Goal: Task Accomplishment & Management: Manage account settings

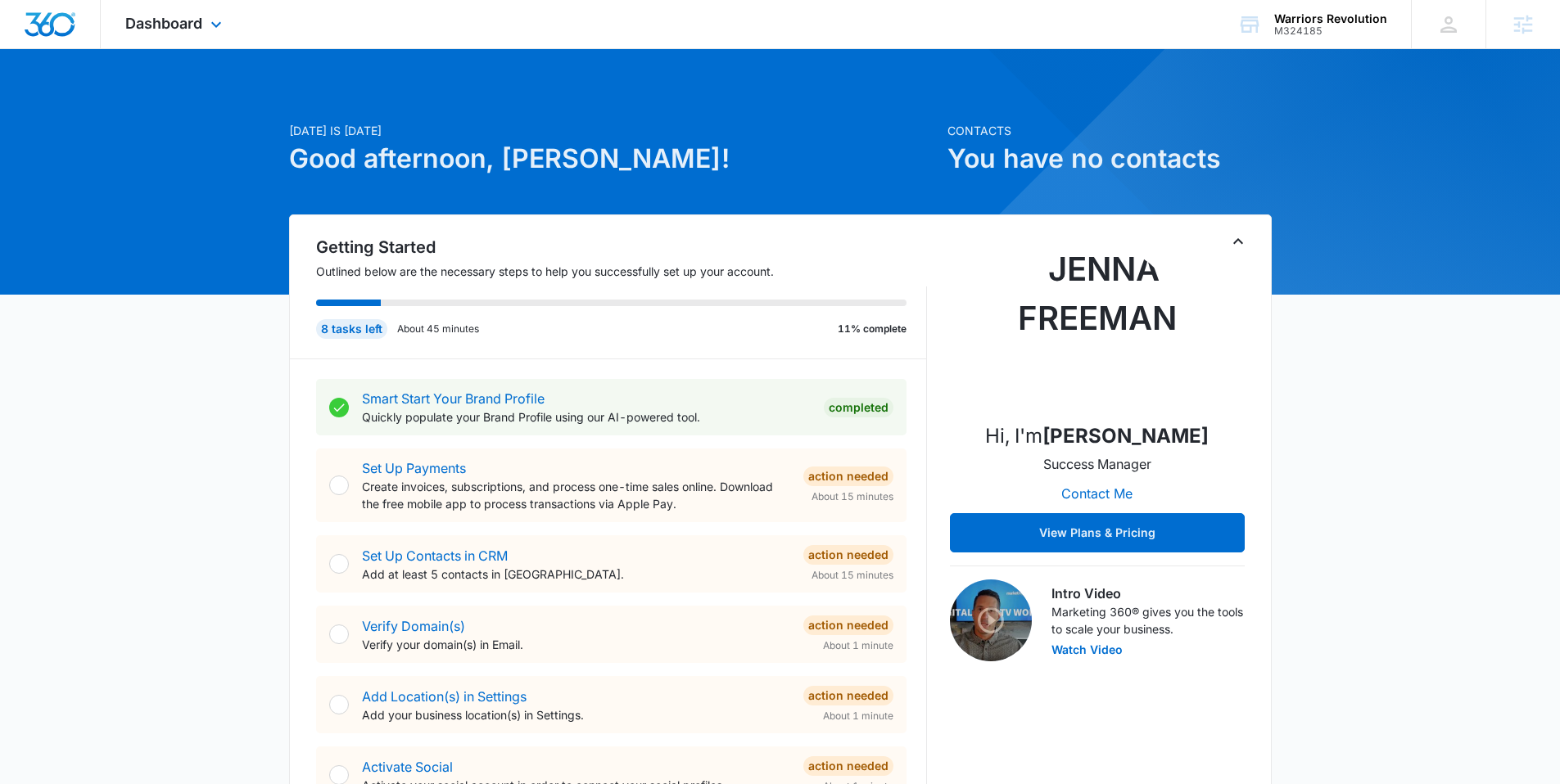
click at [204, 32] on div "Dashboard Apps Reputation Websites Forms CRM Email Social Shop Content Ads Inte…" at bounding box center [175, 24] width 150 height 49
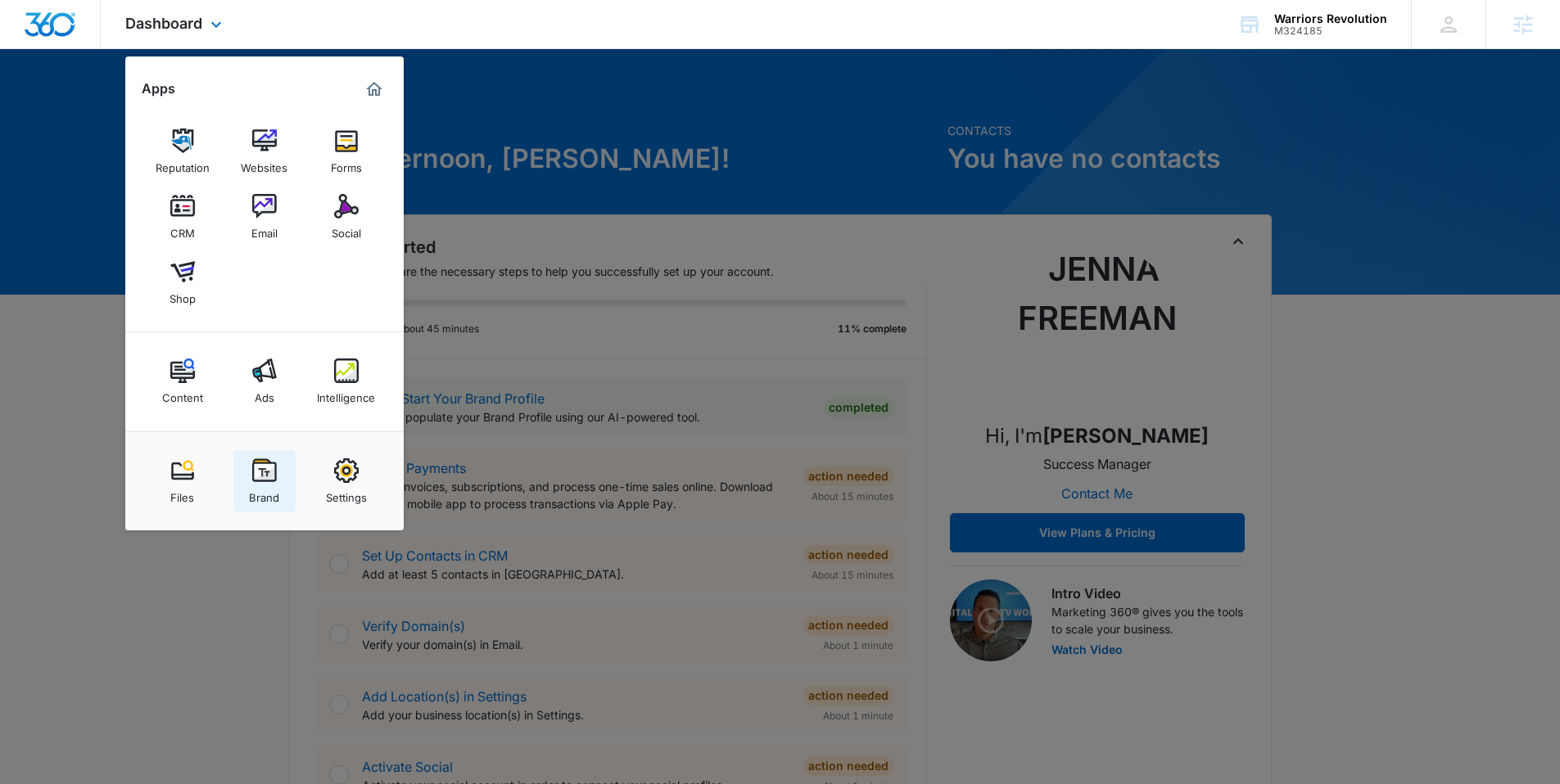
click at [268, 472] on img at bounding box center [264, 471] width 25 height 25
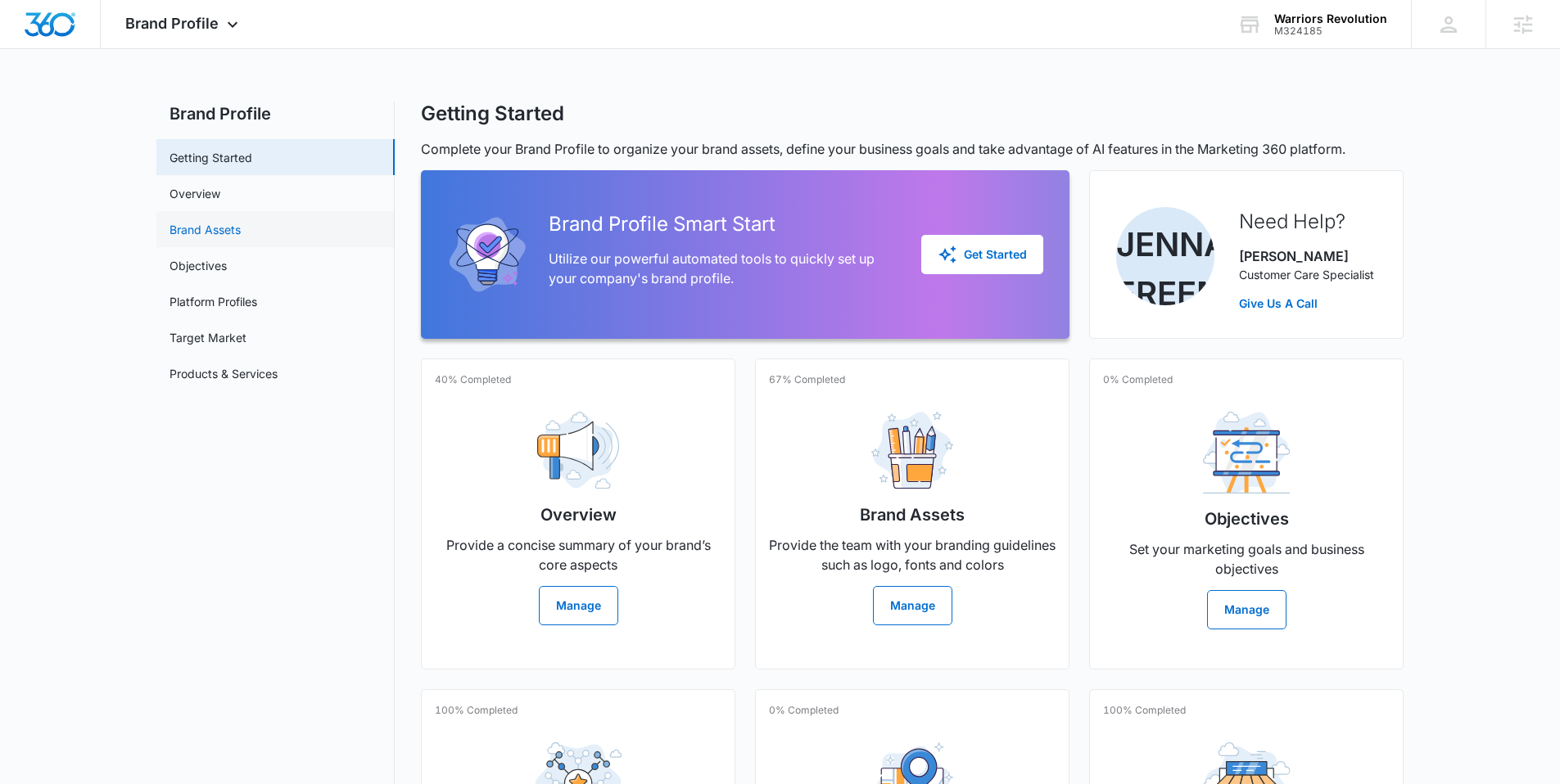
click at [219, 224] on link "Brand Assets" at bounding box center [205, 229] width 71 height 17
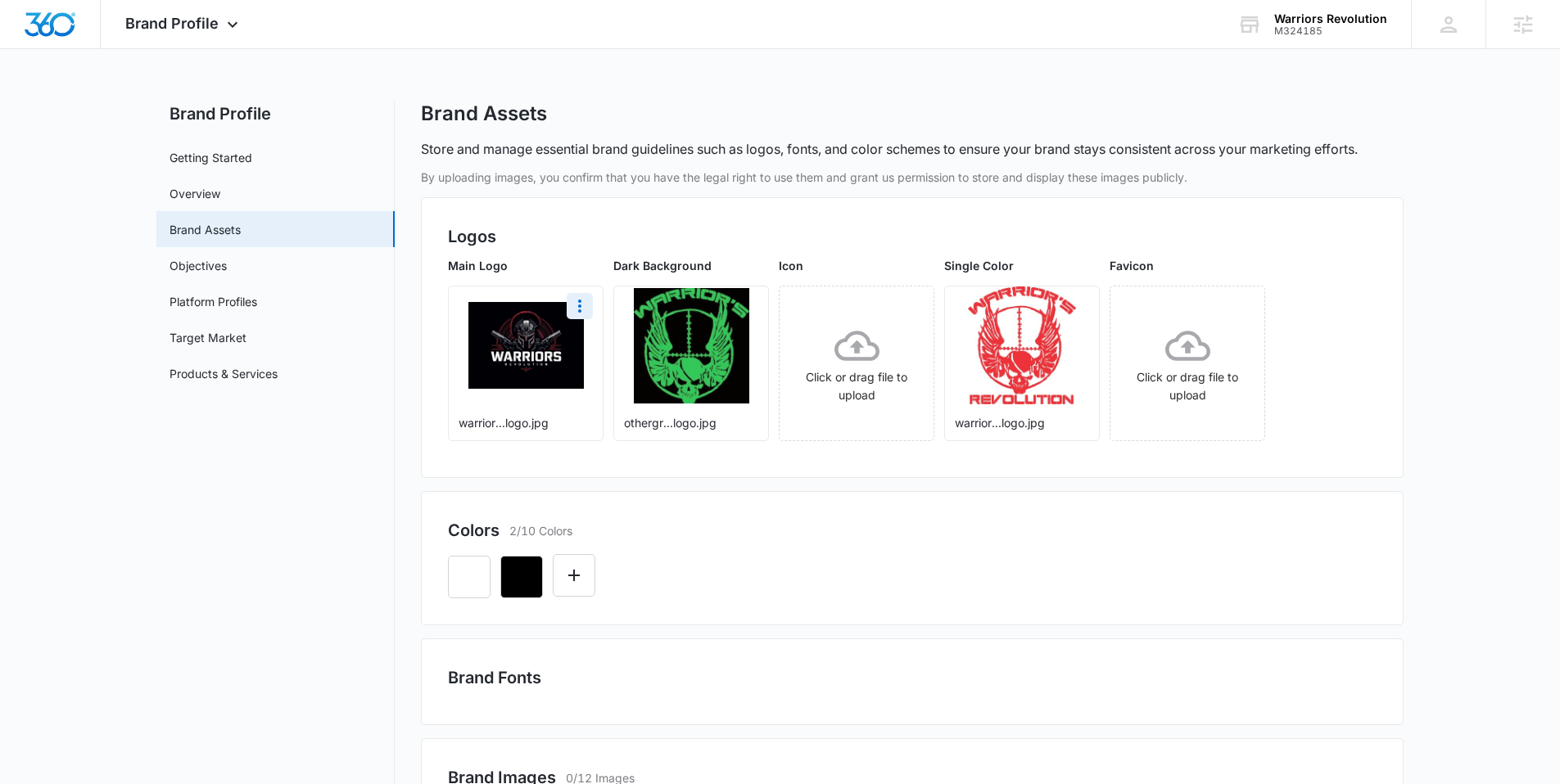
click at [534, 358] on img at bounding box center [526, 345] width 115 height 86
